Goal: Transaction & Acquisition: Subscribe to service/newsletter

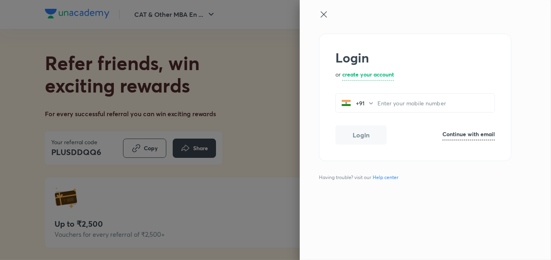
click at [288, 56] on div at bounding box center [275, 130] width 551 height 260
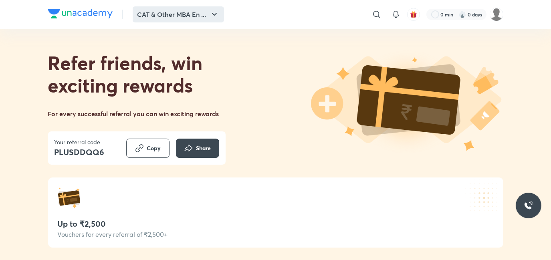
click at [204, 12] on button "CAT & Other MBA En ..." at bounding box center [178, 14] width 91 height 16
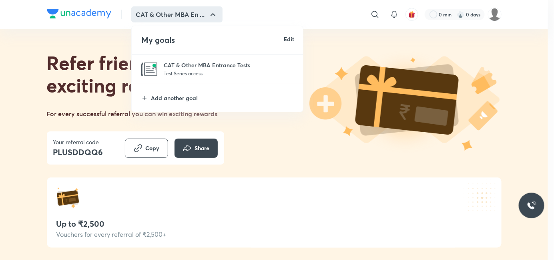
click at [212, 75] on p "Test Series access" at bounding box center [229, 73] width 131 height 8
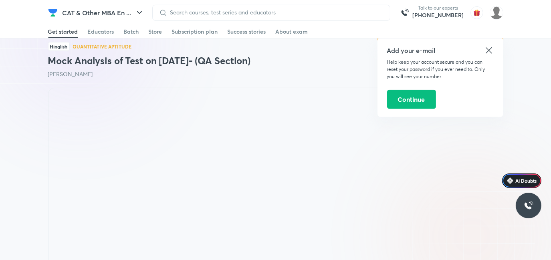
scroll to position [739, 0]
click at [496, 53] on div "Add your e-mail Help keep your account secure and you can reset your password i…" at bounding box center [440, 77] width 126 height 79
click at [491, 49] on icon at bounding box center [489, 51] width 10 height 10
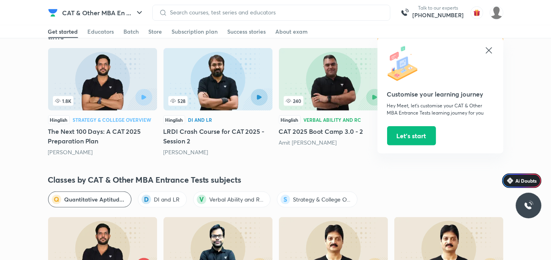
scroll to position [1055, 0]
click at [494, 57] on div "Customise your learning journey Hey Meet, let’s customise your CAT & Other MBA …" at bounding box center [440, 96] width 126 height 116
click at [491, 52] on icon at bounding box center [489, 51] width 10 height 10
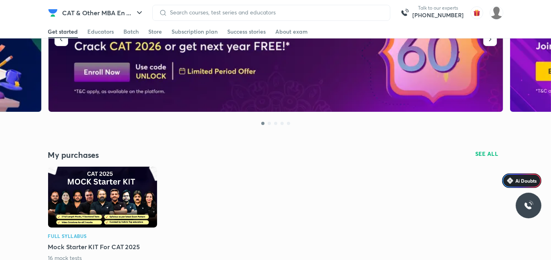
scroll to position [0, 0]
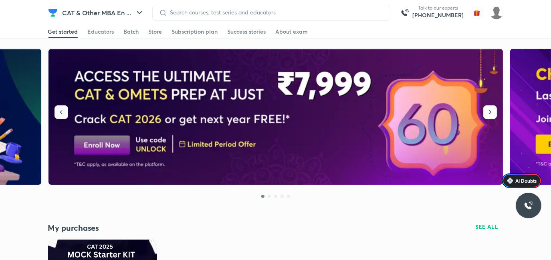
click at [58, 109] on icon "button" at bounding box center [61, 112] width 8 height 8
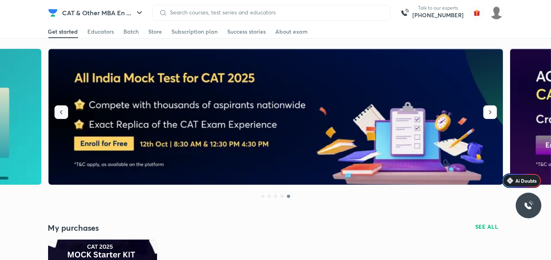
click at [58, 109] on icon "button" at bounding box center [61, 112] width 8 height 8
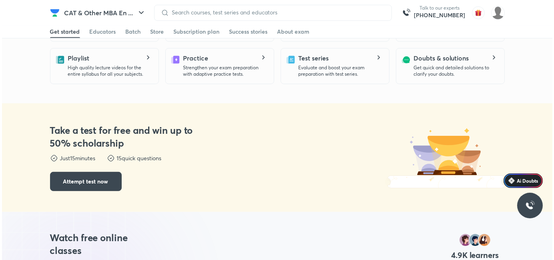
scroll to position [498, 0]
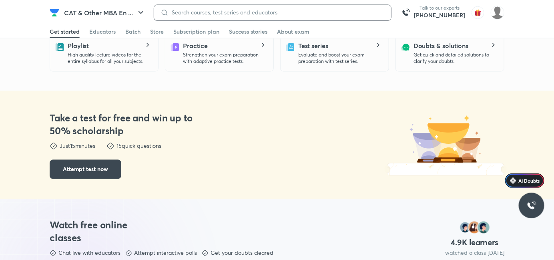
click at [234, 14] on input at bounding box center [277, 12] width 216 height 6
type input "mocks"
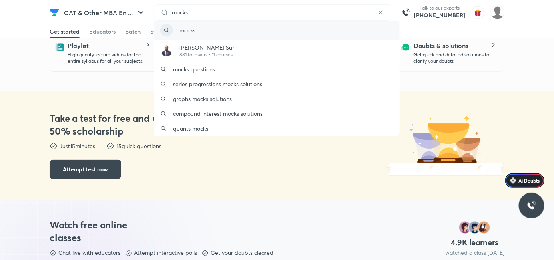
click at [205, 34] on div "mocks" at bounding box center [277, 30] width 246 height 19
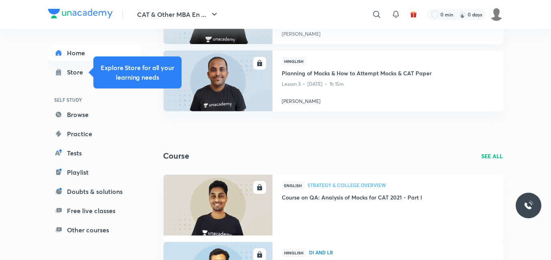
scroll to position [451, 0]
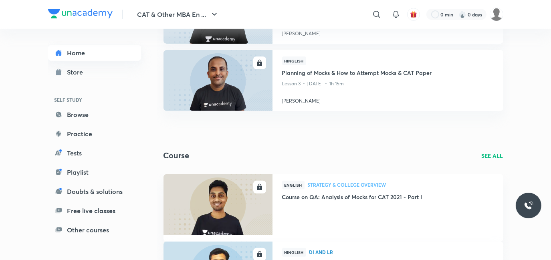
click at [94, 46] on link "Home" at bounding box center [94, 53] width 93 height 16
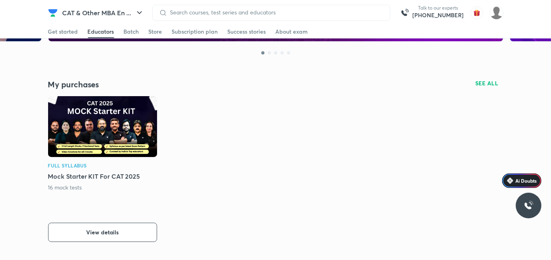
scroll to position [126, 0]
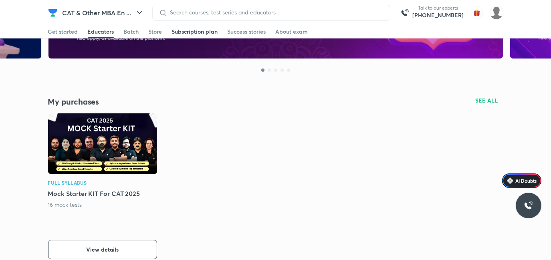
click at [204, 33] on div "Subscription plan" at bounding box center [195, 32] width 46 height 8
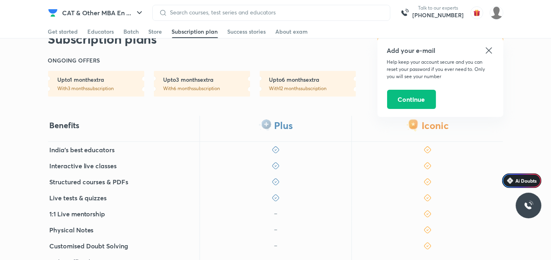
scroll to position [166, 0]
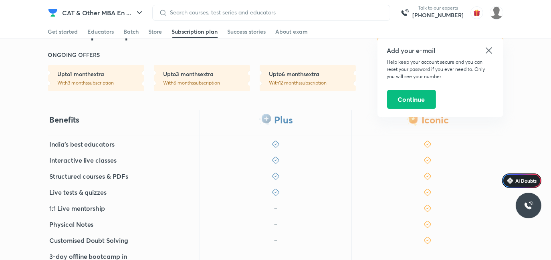
click at [489, 52] on icon at bounding box center [489, 51] width 10 height 10
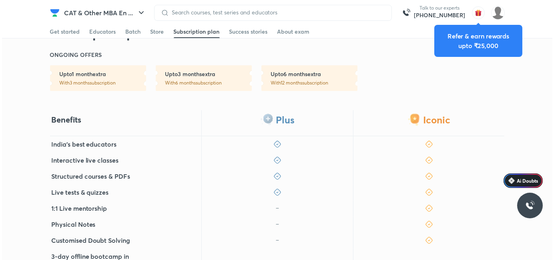
scroll to position [0, 0]
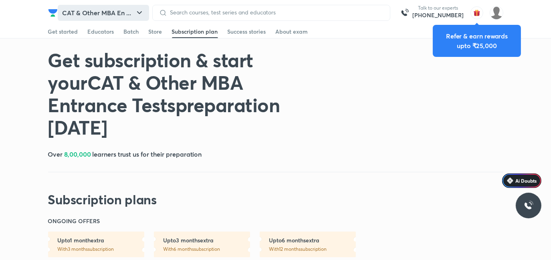
click at [134, 14] on button "CAT & Other MBA En ..." at bounding box center [103, 13] width 91 height 16
